Goal: Use online tool/utility: Utilize a website feature to perform a specific function

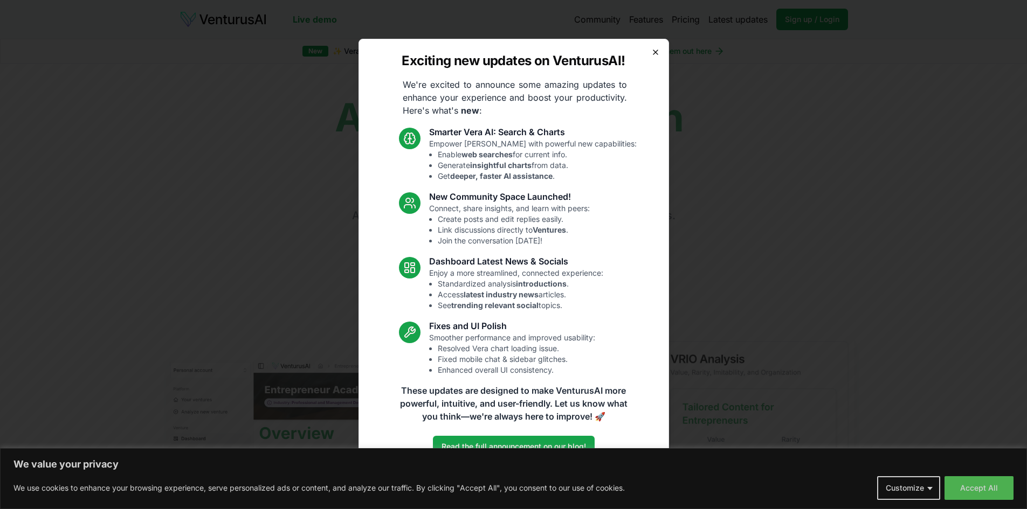
click at [655, 54] on icon "button" at bounding box center [655, 52] width 9 height 9
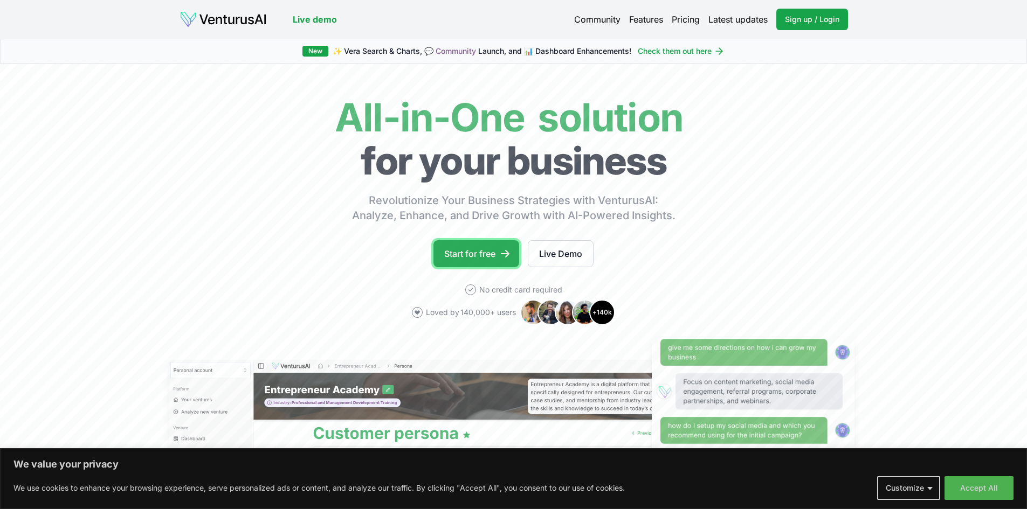
click at [512, 260] on link "Start for free" at bounding box center [476, 253] width 86 height 27
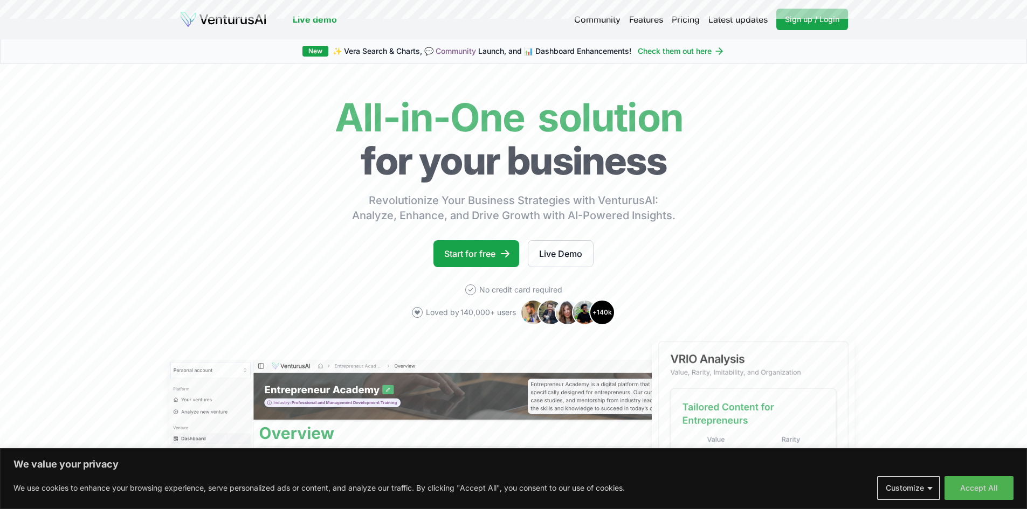
click at [684, 20] on link "Pricing" at bounding box center [686, 19] width 28 height 13
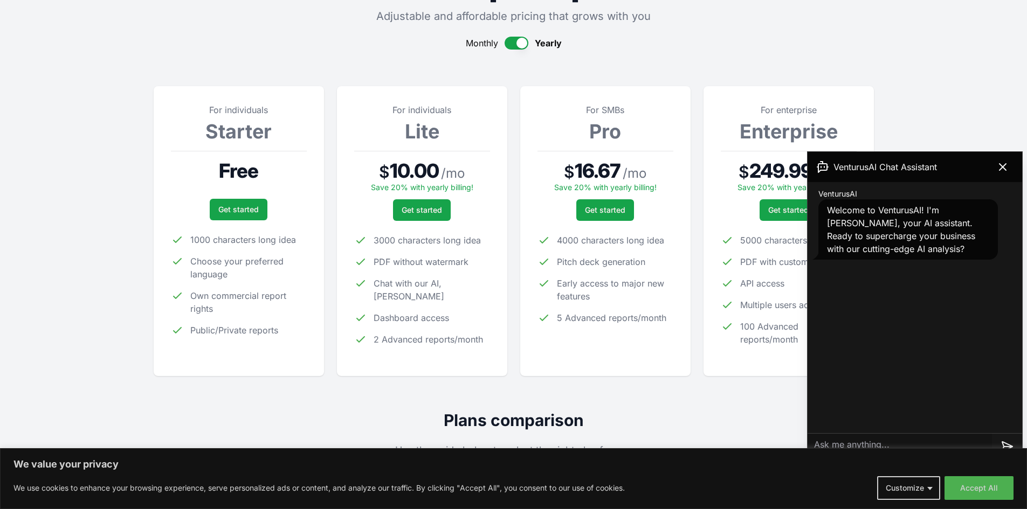
scroll to position [108, 0]
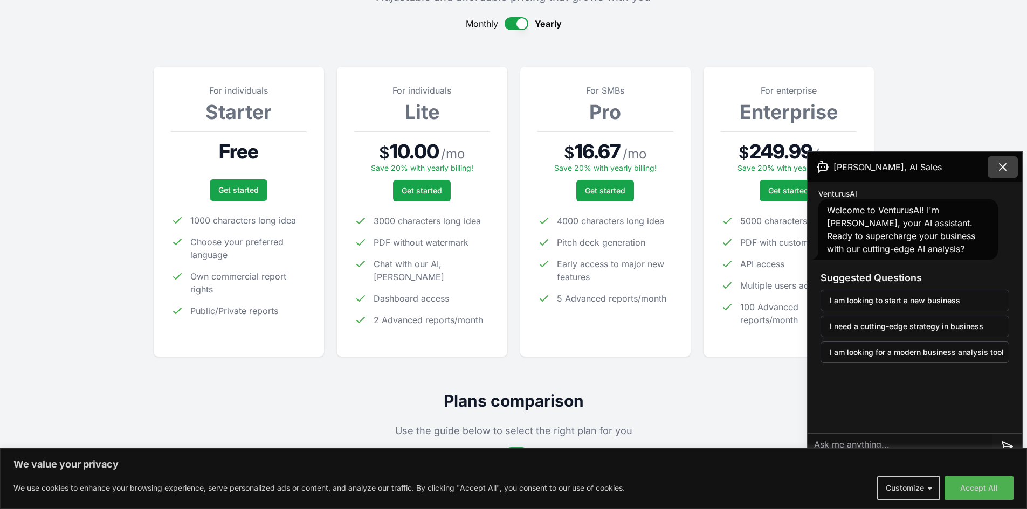
click at [1003, 169] on icon at bounding box center [1002, 167] width 13 height 13
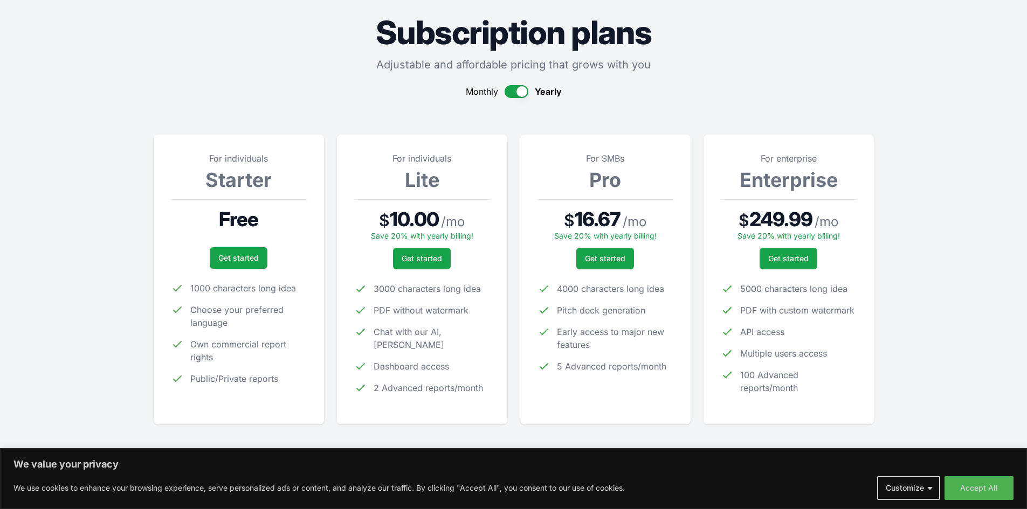
scroll to position [0, 0]
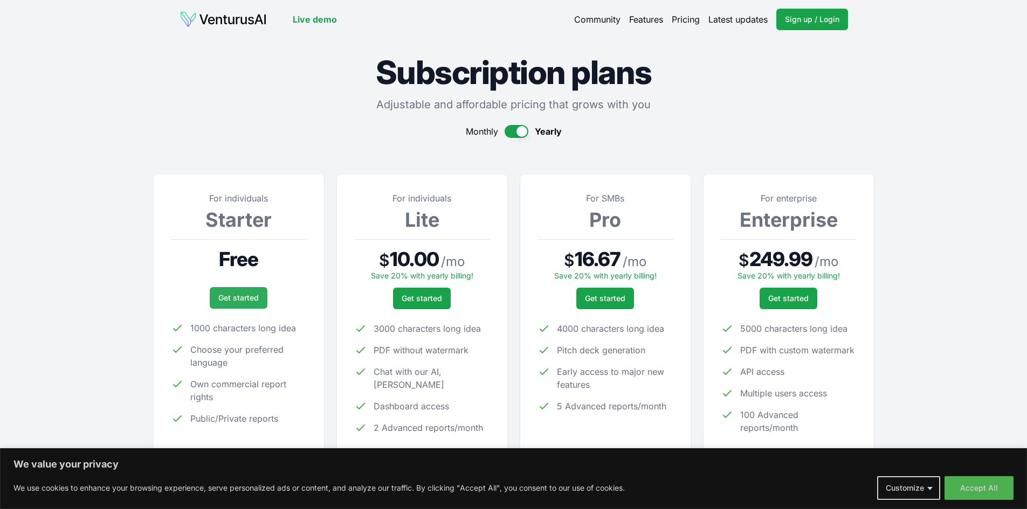
click at [243, 302] on link "Get started" at bounding box center [239, 298] width 58 height 22
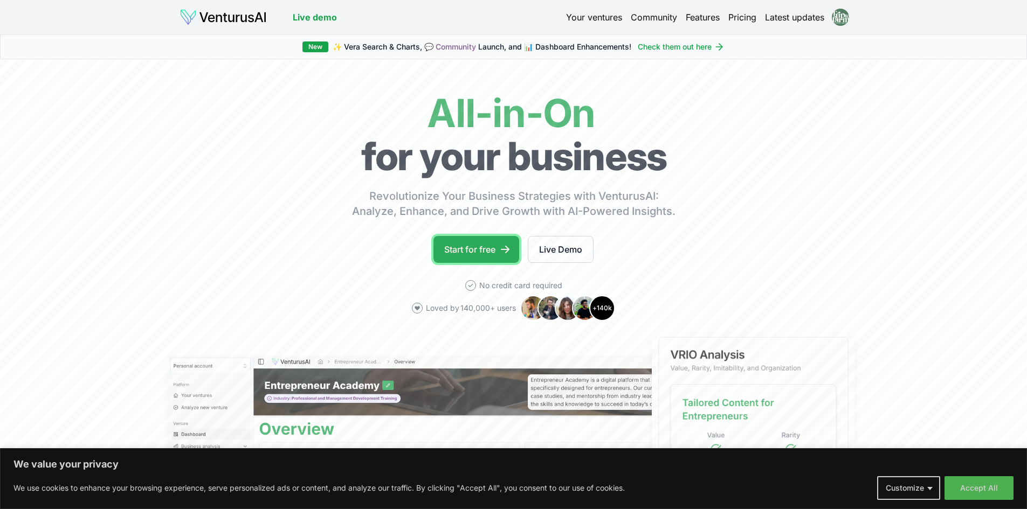
click at [488, 254] on link "Start for free" at bounding box center [476, 249] width 86 height 27
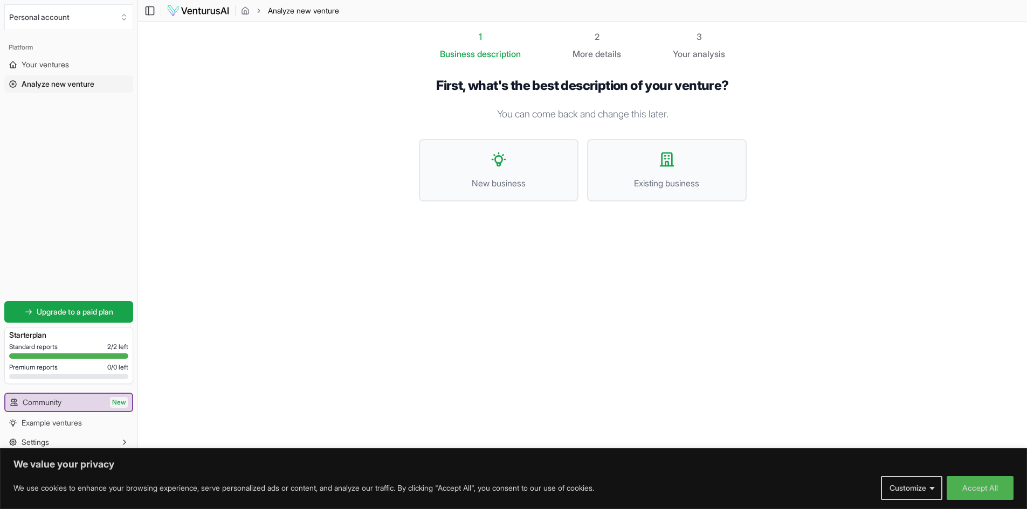
scroll to position [1, 0]
click at [511, 171] on button "New business" at bounding box center [499, 170] width 160 height 63
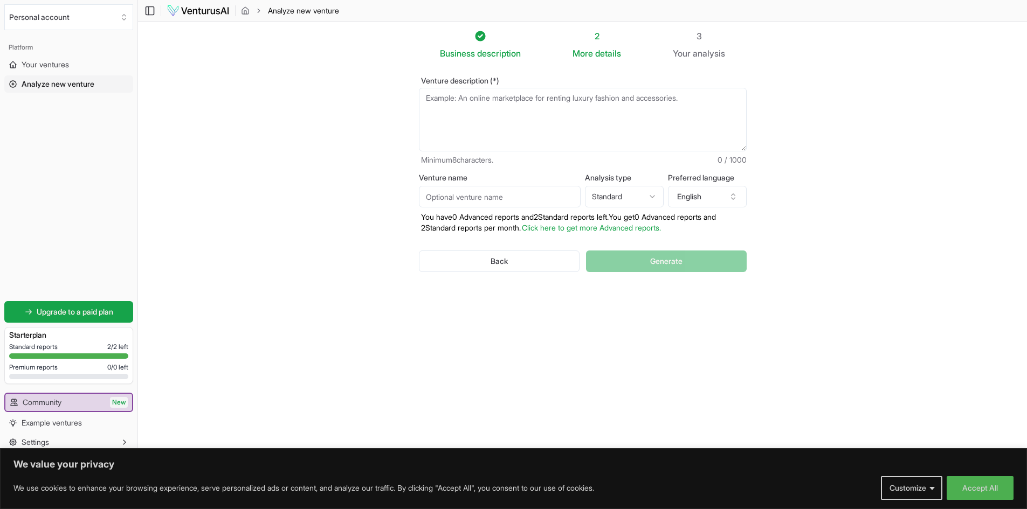
click at [511, 116] on textarea "Venture description (*)" at bounding box center [583, 120] width 328 height 64
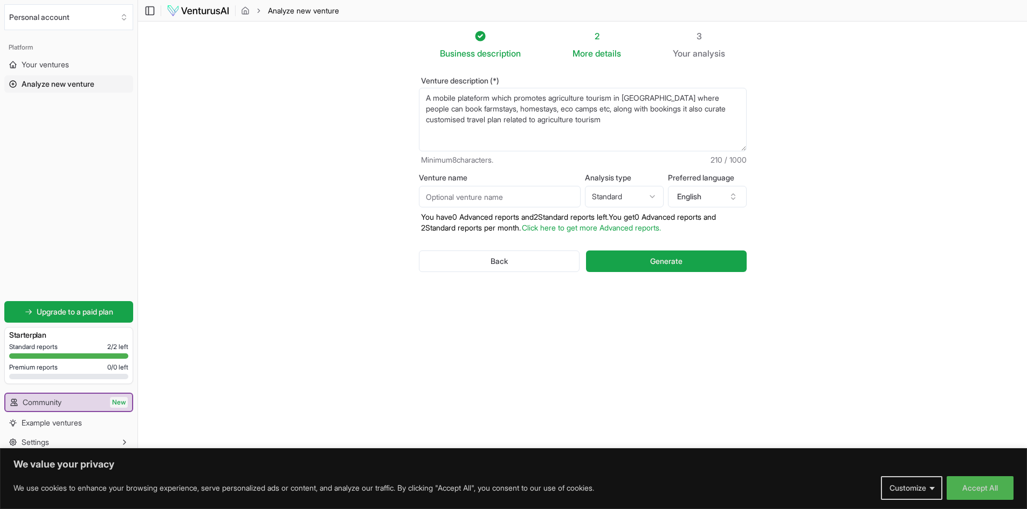
type textarea "A mobile plateform which promotes agriculture tourism in [GEOGRAPHIC_DATA] wher…"
click at [474, 201] on input "Venture name" at bounding box center [500, 197] width 162 height 22
type input "trip to farm"
click at [677, 261] on span "Generate" at bounding box center [666, 261] width 32 height 11
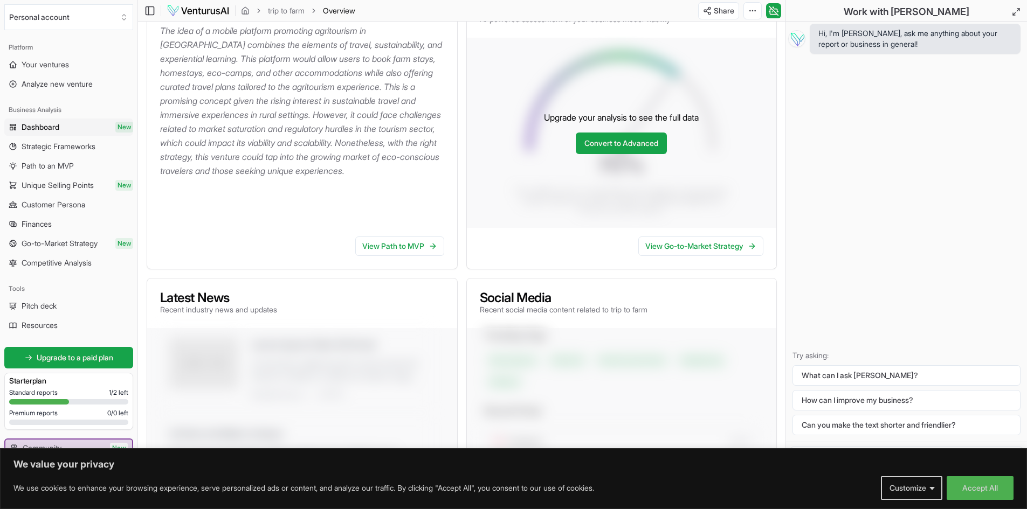
scroll to position [162, 0]
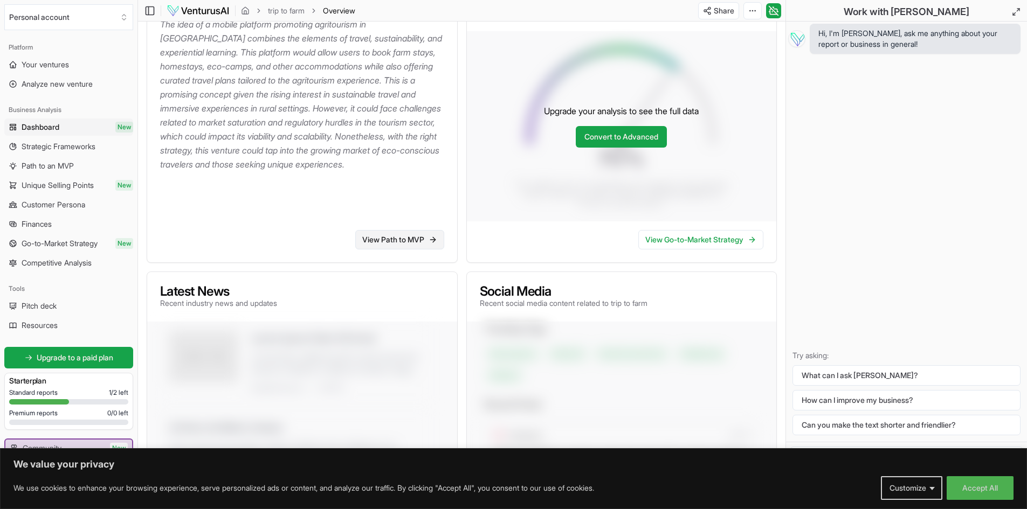
click at [406, 246] on link "View Path to MVP" at bounding box center [399, 239] width 89 height 19
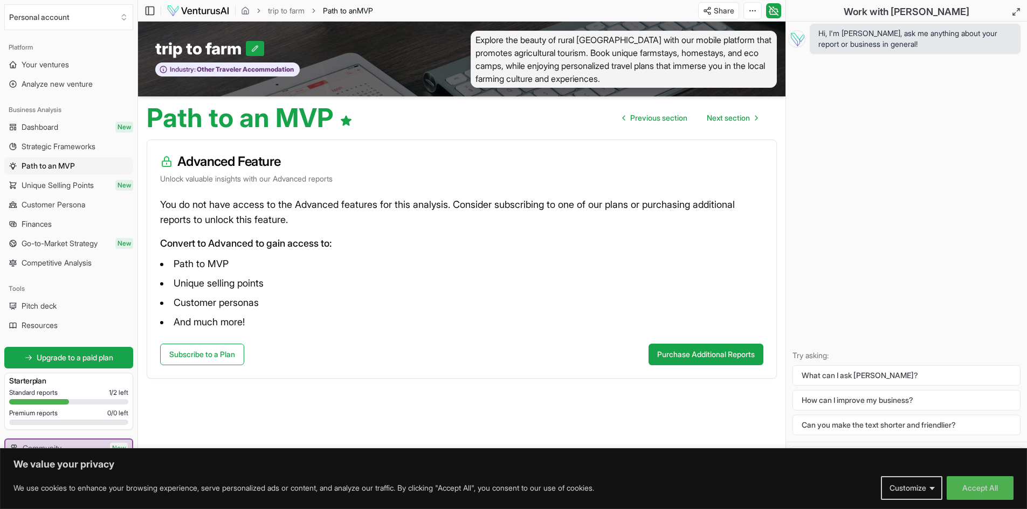
scroll to position [1, 0]
click at [752, 116] on icon "Go to next page" at bounding box center [756, 117] width 9 height 9
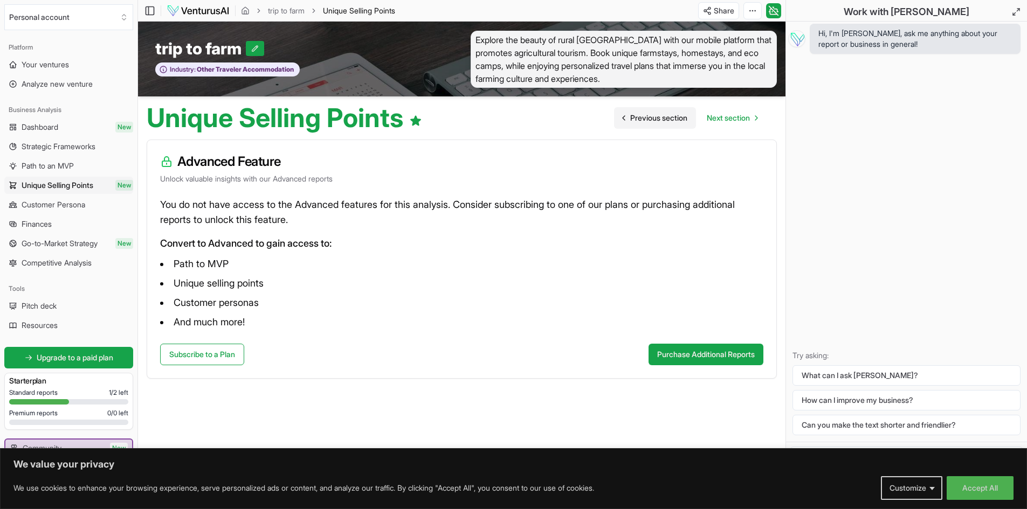
click at [647, 116] on span "Previous section" at bounding box center [658, 118] width 57 height 11
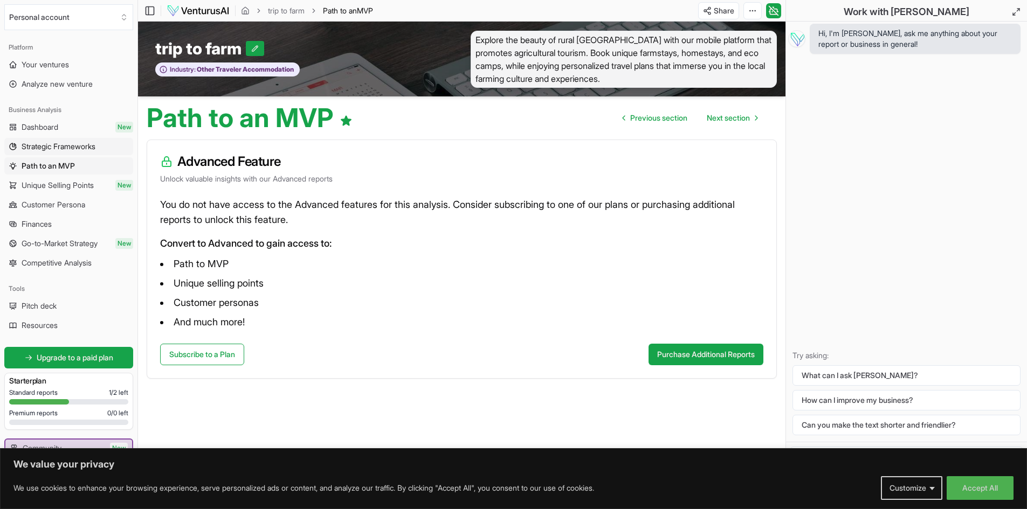
click at [71, 146] on span "Strategic Frameworks" at bounding box center [59, 146] width 74 height 11
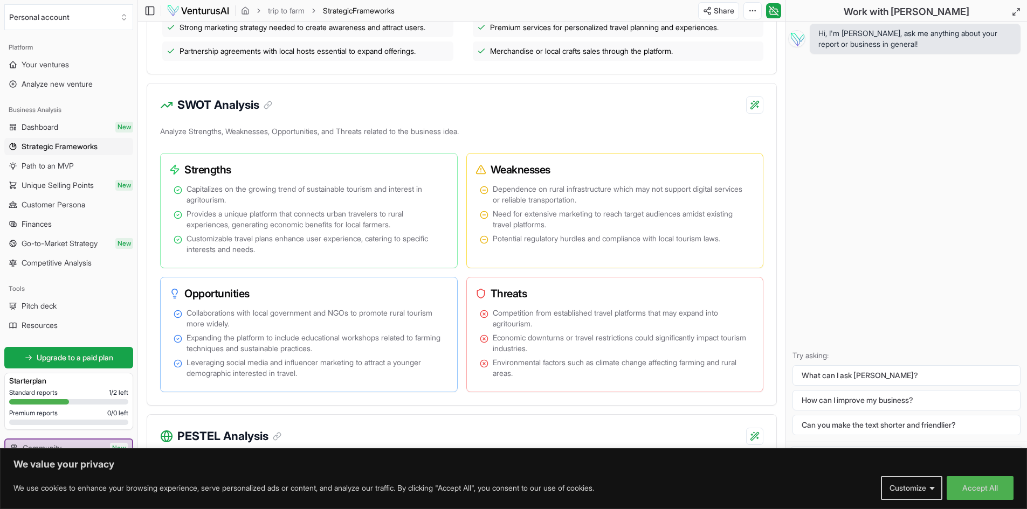
scroll to position [501, 0]
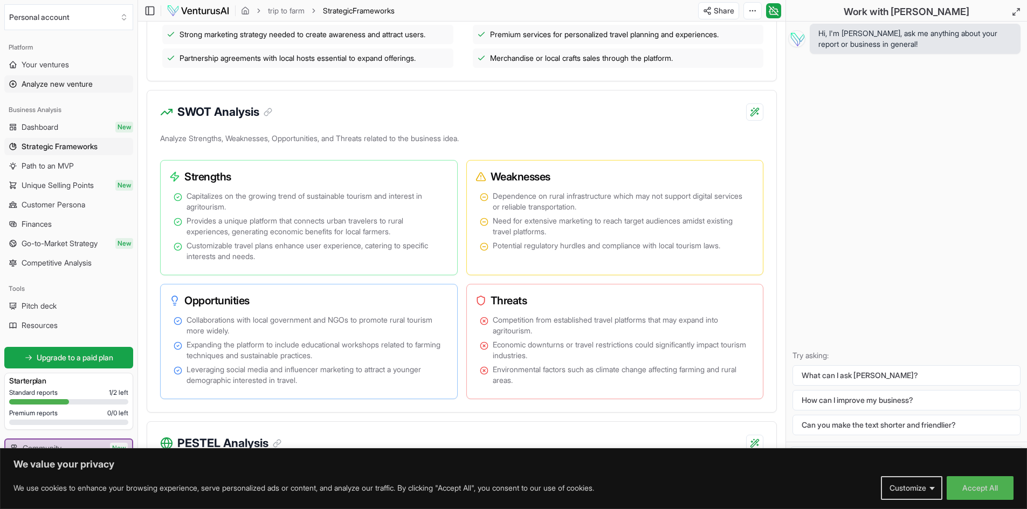
click at [64, 79] on span "Analyze new venture" at bounding box center [57, 84] width 71 height 11
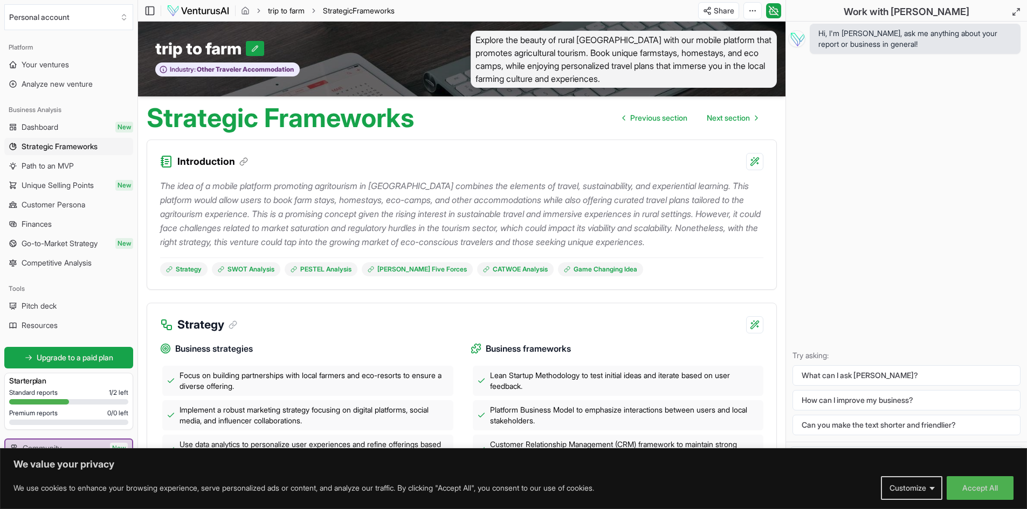
click at [293, 6] on link "trip to farm" at bounding box center [286, 10] width 37 height 11
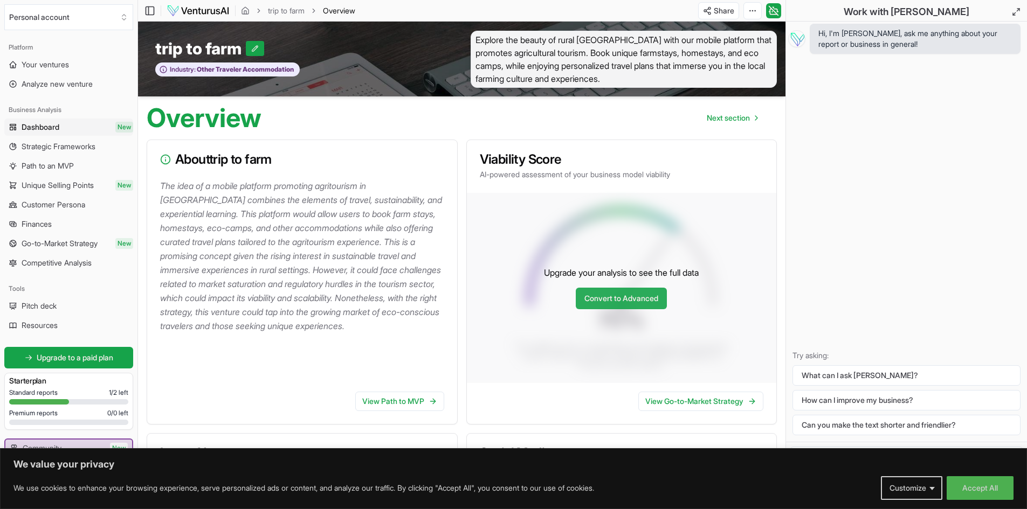
click at [658, 308] on link "Convert to Advanced" at bounding box center [621, 299] width 91 height 22
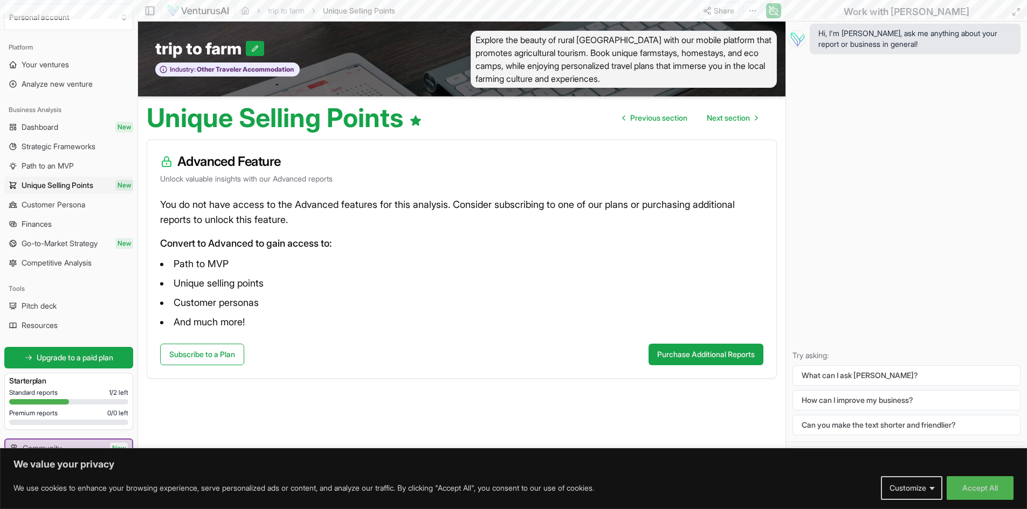
scroll to position [162, 0]
